Goal: Information Seeking & Learning: Learn about a topic

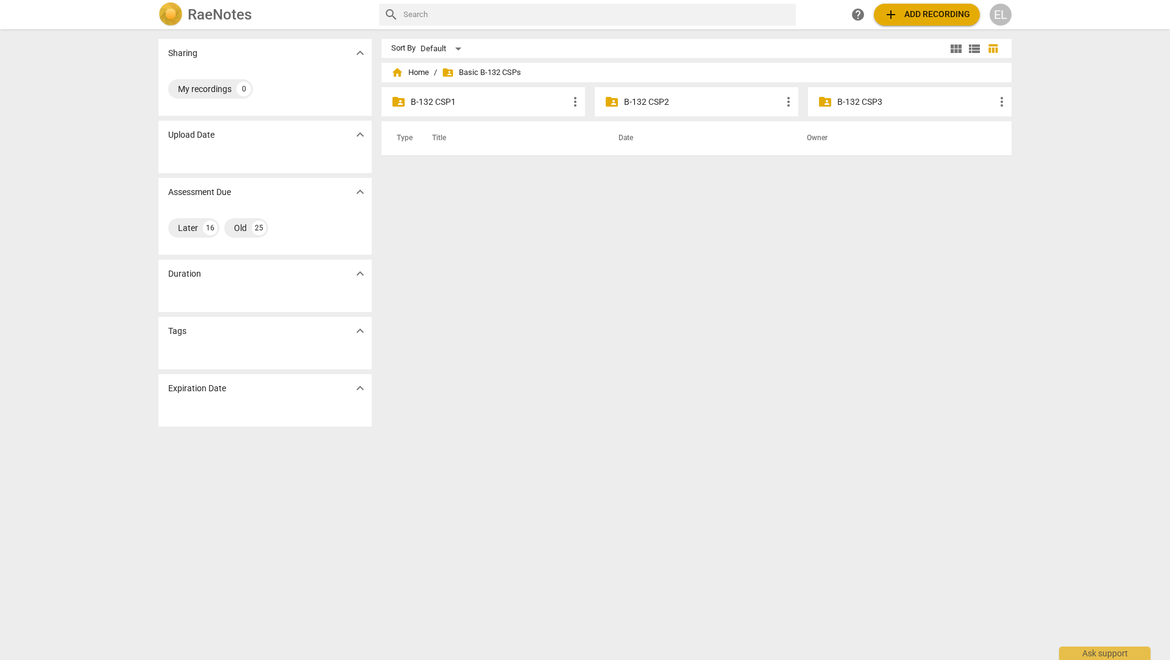
click at [628, 102] on p "B-132 CSP2" at bounding box center [702, 102] width 157 height 13
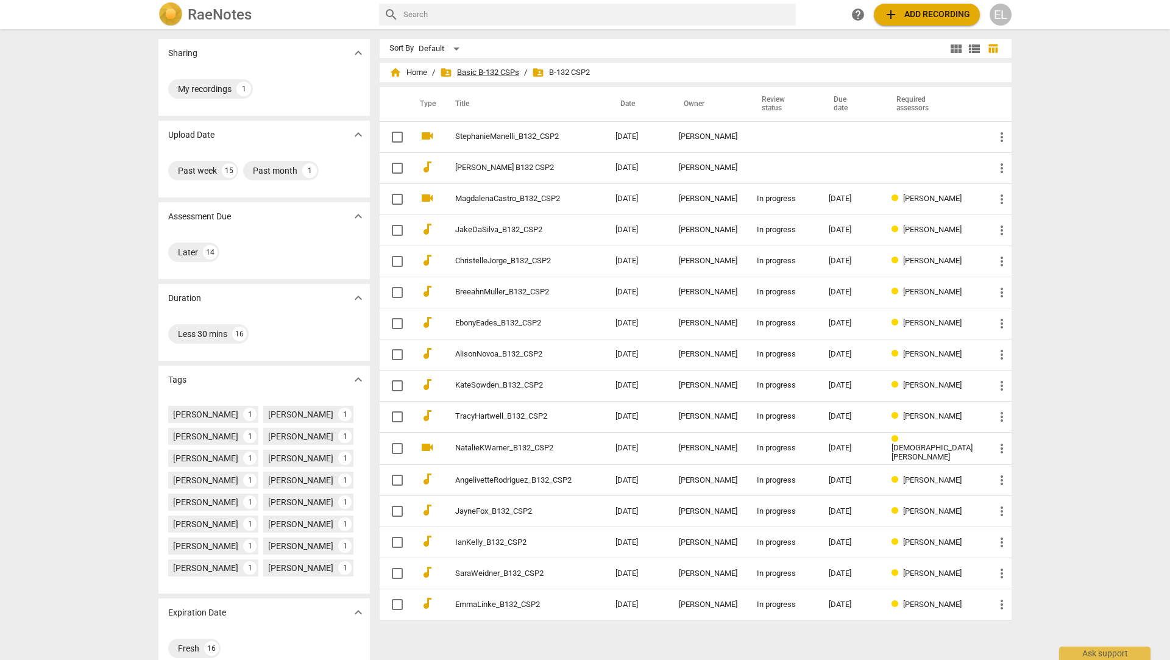
click at [492, 76] on span "folder_shared Basic B-132 CSPs" at bounding box center [479, 72] width 79 height 12
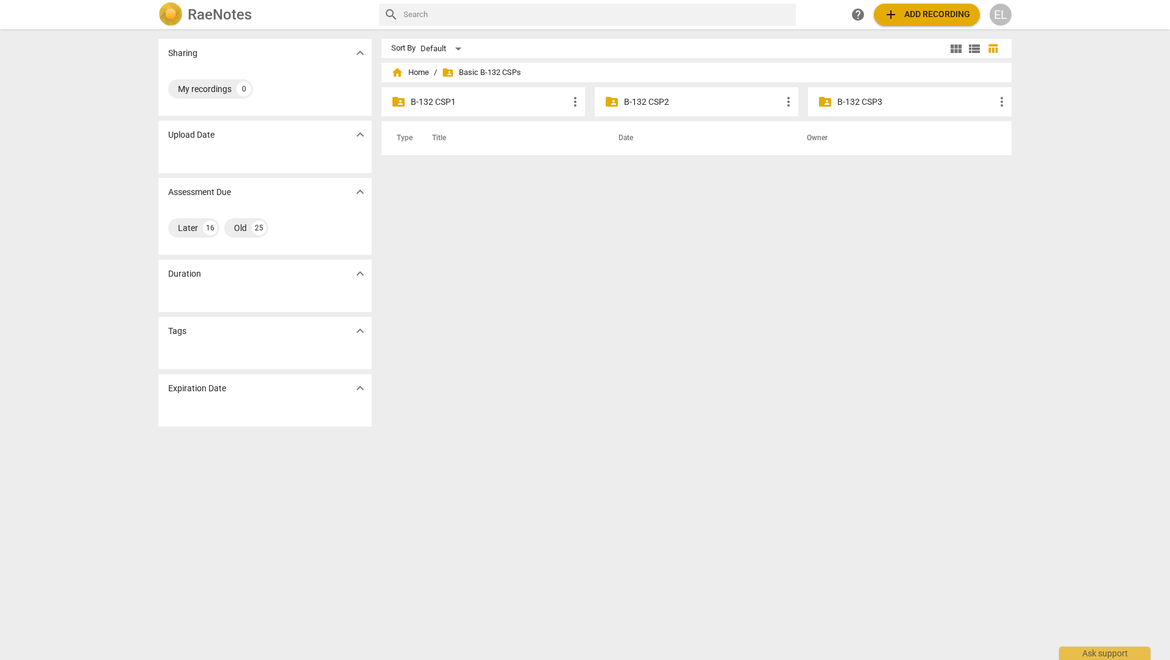
click at [440, 103] on p "B-132 CSP1" at bounding box center [489, 102] width 157 height 13
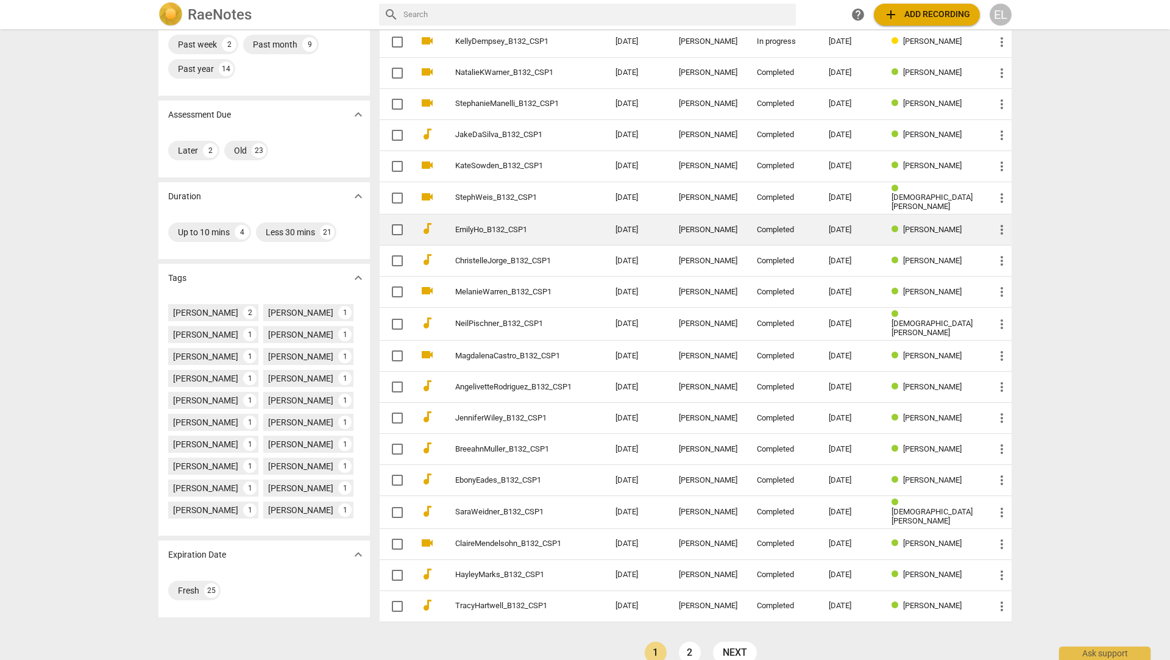
scroll to position [140, 0]
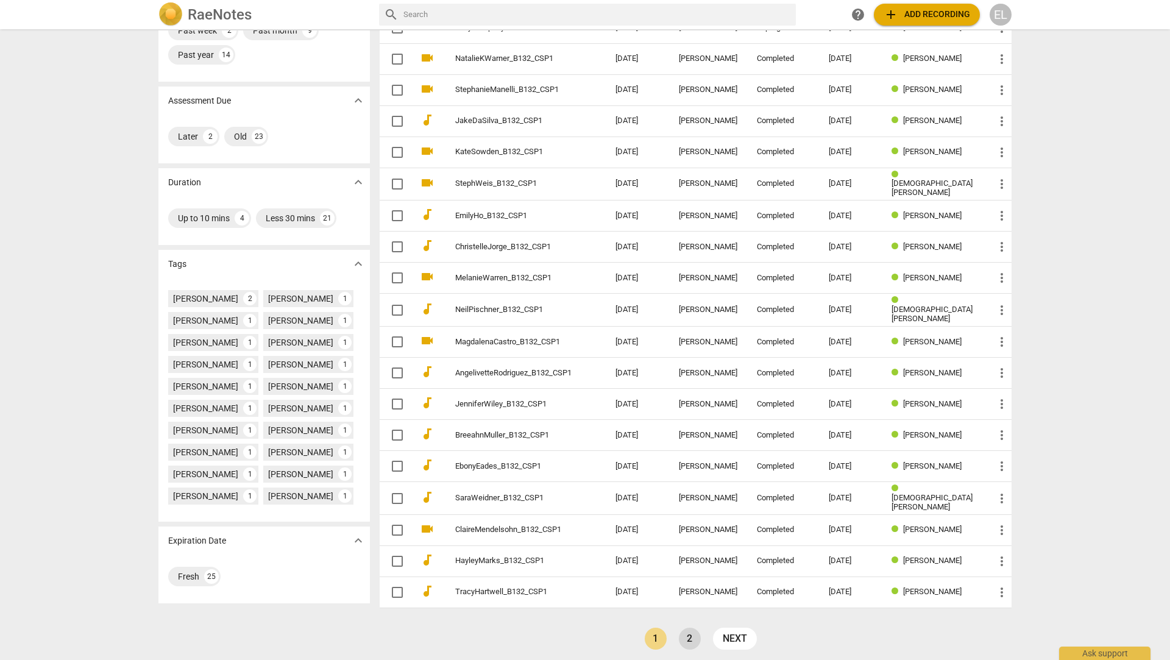
click at [688, 632] on link "2" at bounding box center [690, 638] width 22 height 22
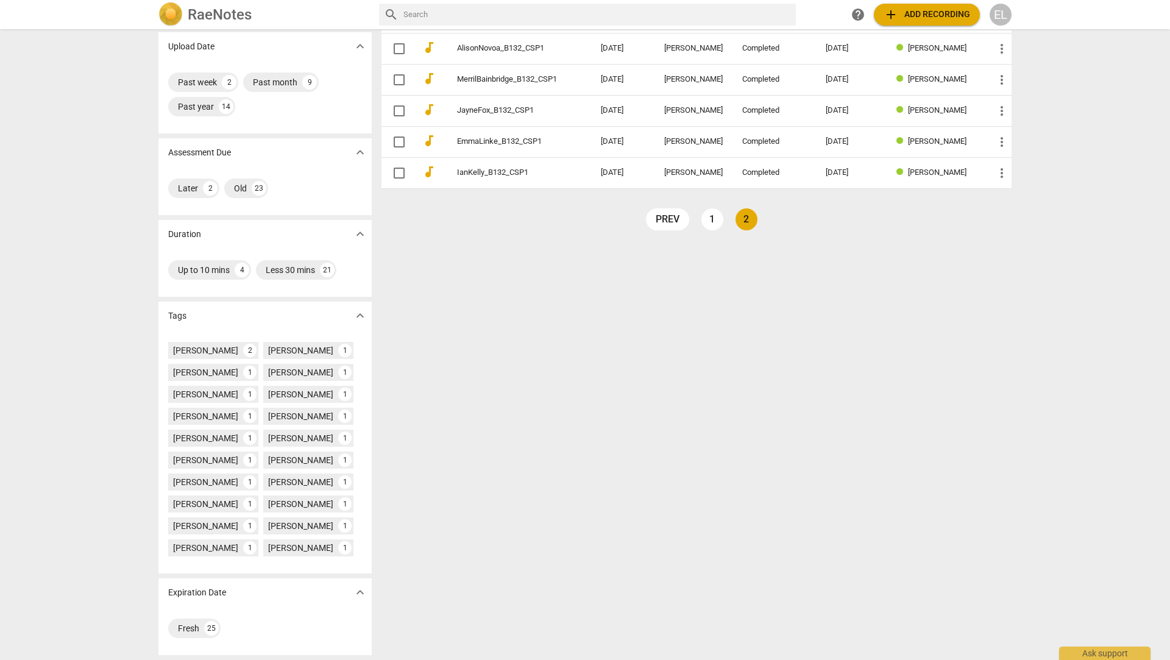
scroll to position [97, 0]
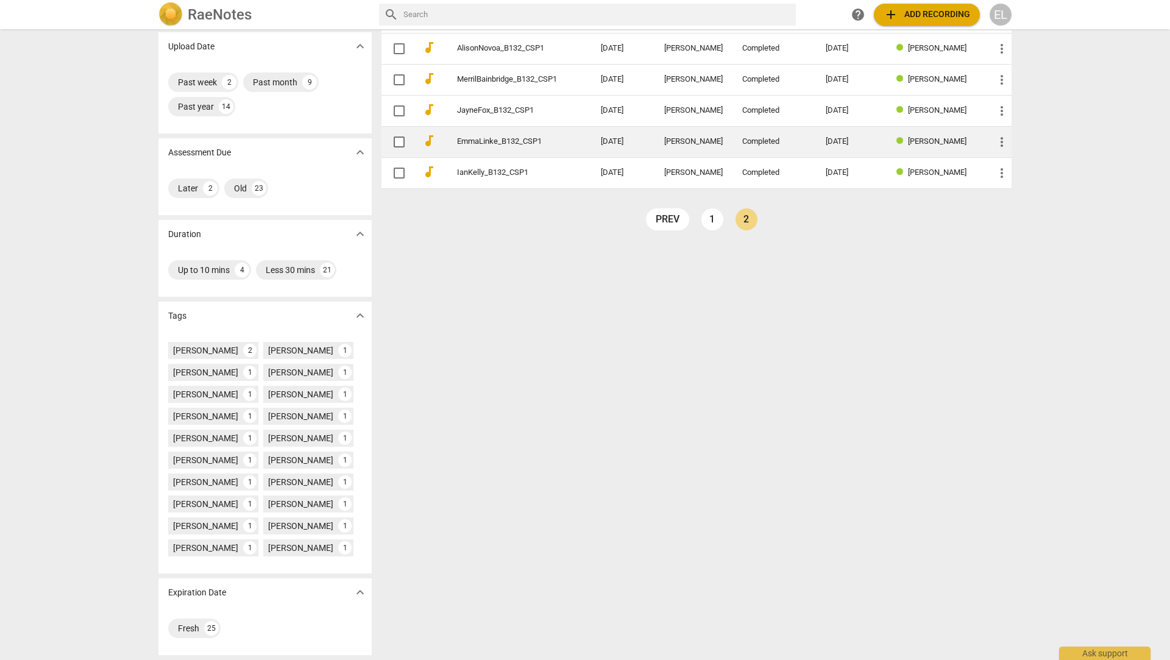
click at [531, 142] on td "EmmaLinke_B132_CSP1" at bounding box center [516, 141] width 149 height 31
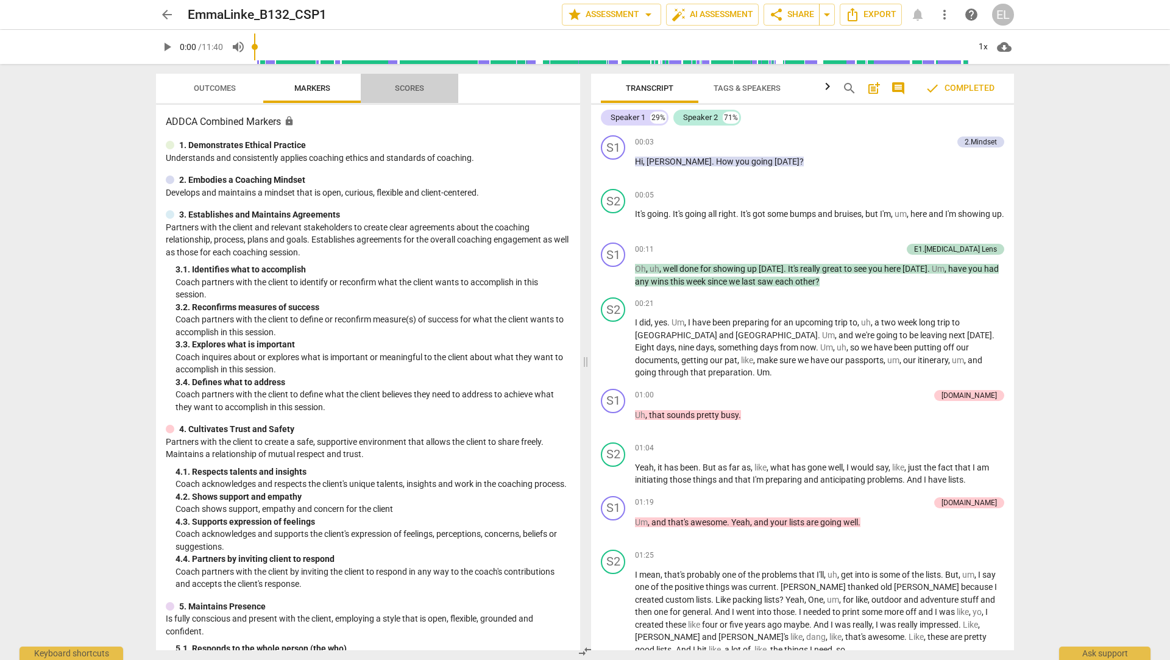
click at [414, 85] on span "Scores" at bounding box center [409, 87] width 29 height 9
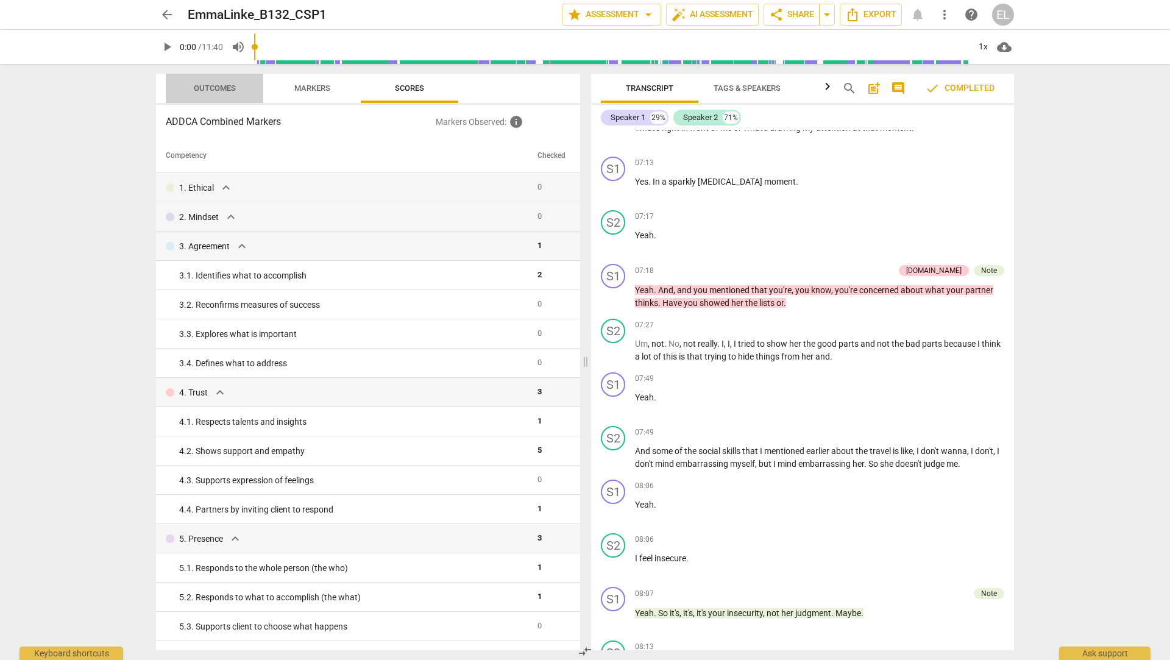
click at [225, 86] on span "Outcomes" at bounding box center [215, 87] width 42 height 9
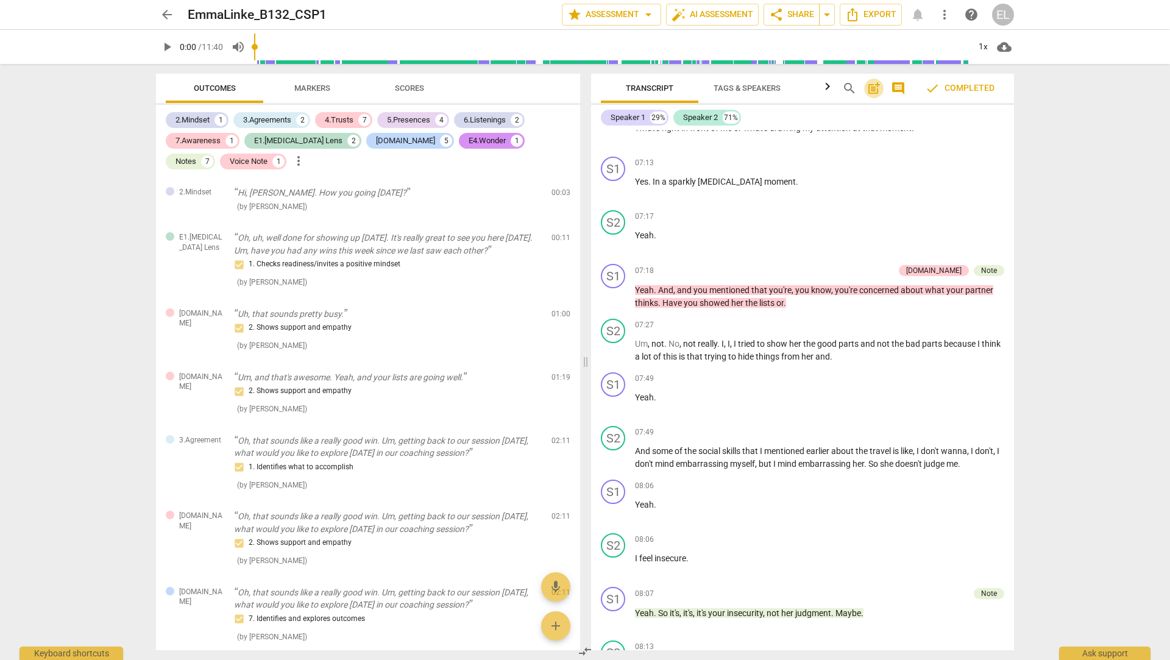
click at [871, 89] on span "post_add" at bounding box center [873, 88] width 15 height 15
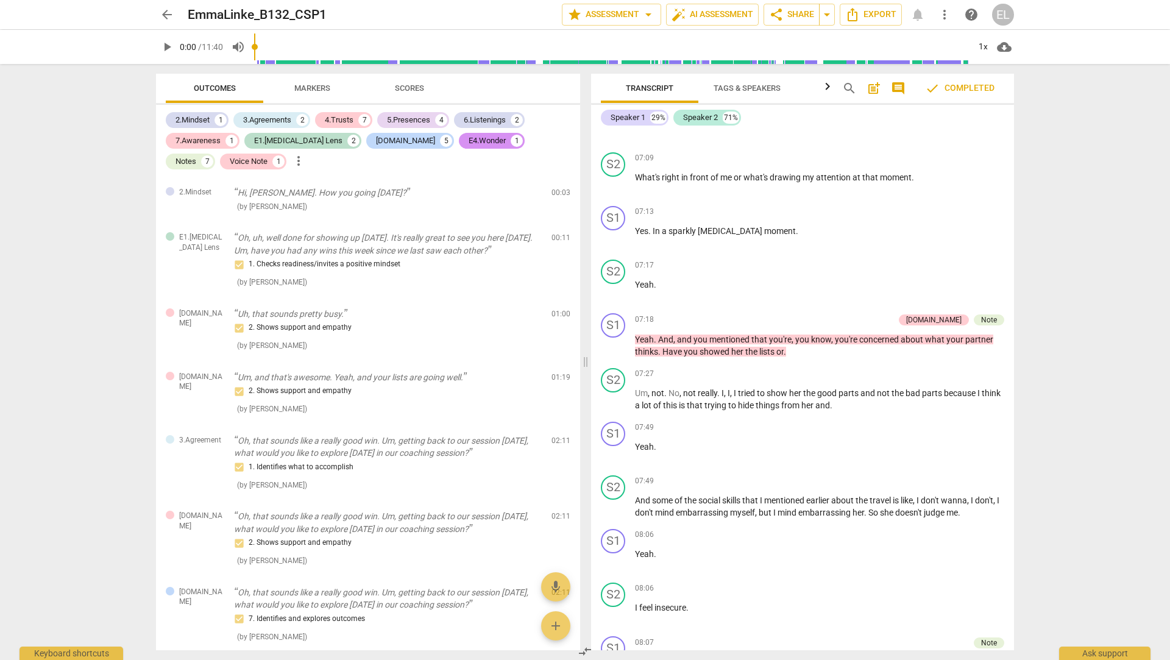
scroll to position [27, 0]
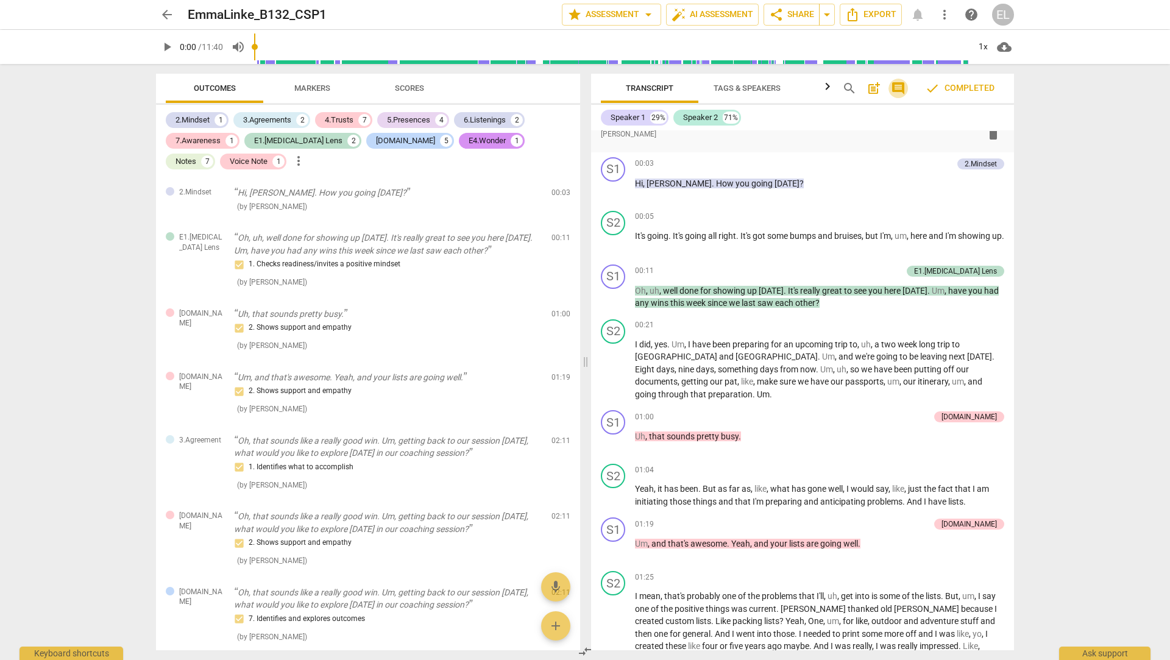
click at [903, 89] on span "comment" at bounding box center [898, 88] width 15 height 15
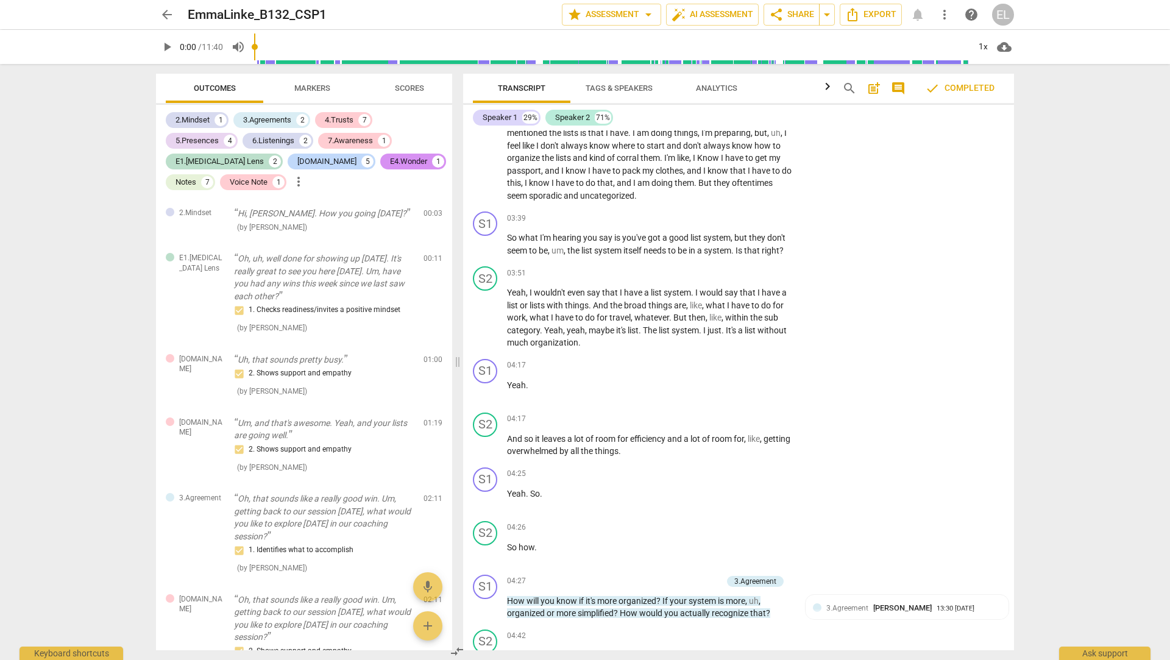
scroll to position [0, 0]
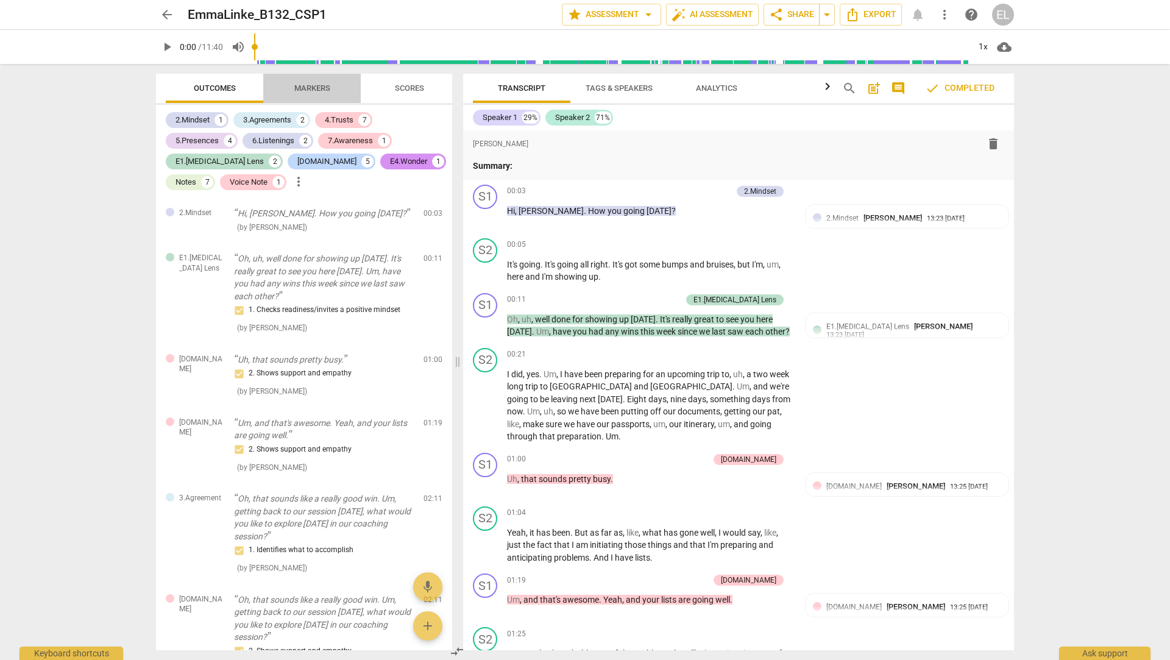
click at [315, 86] on span "Markers" at bounding box center [312, 87] width 36 height 9
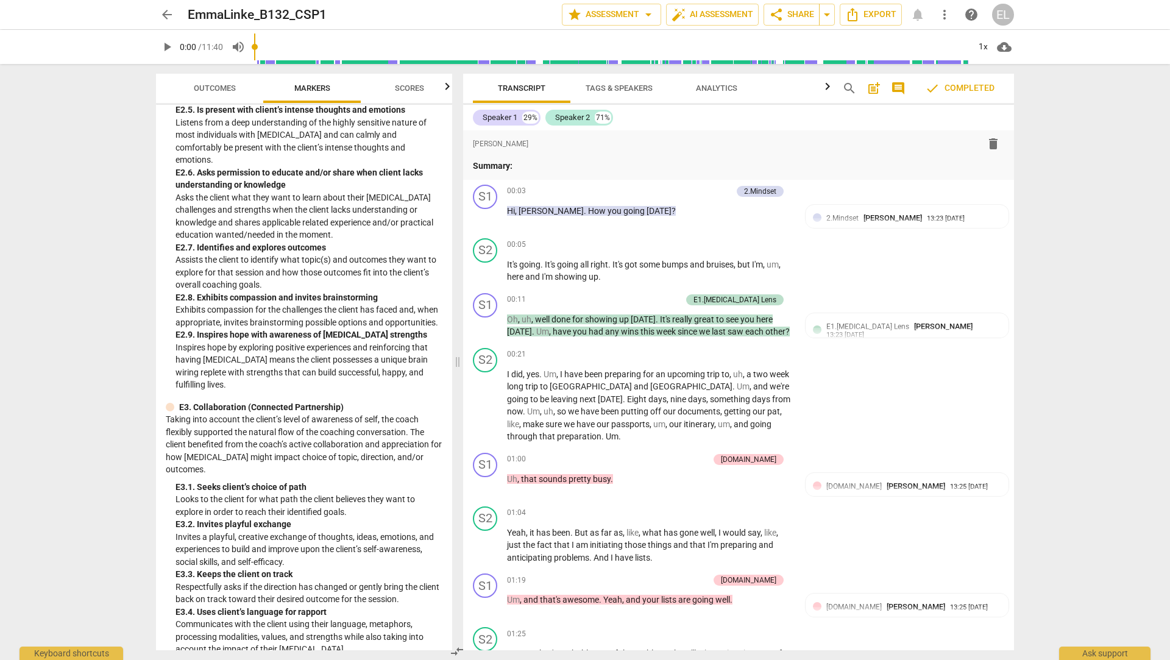
scroll to position [2689, 0]
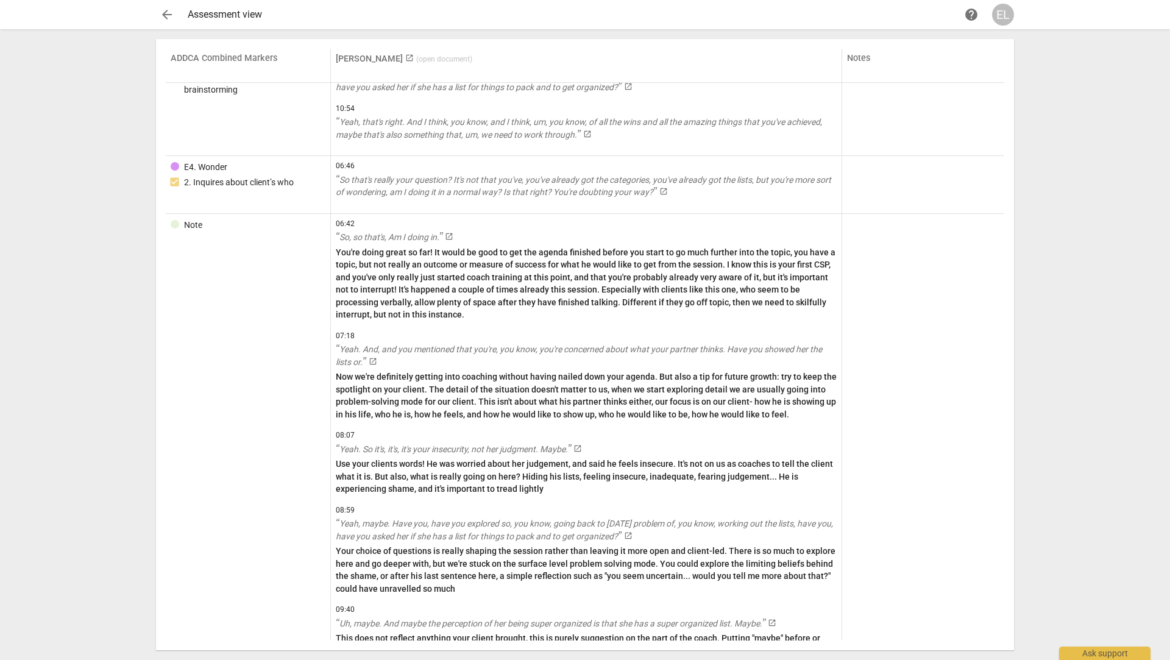
scroll to position [2106, 0]
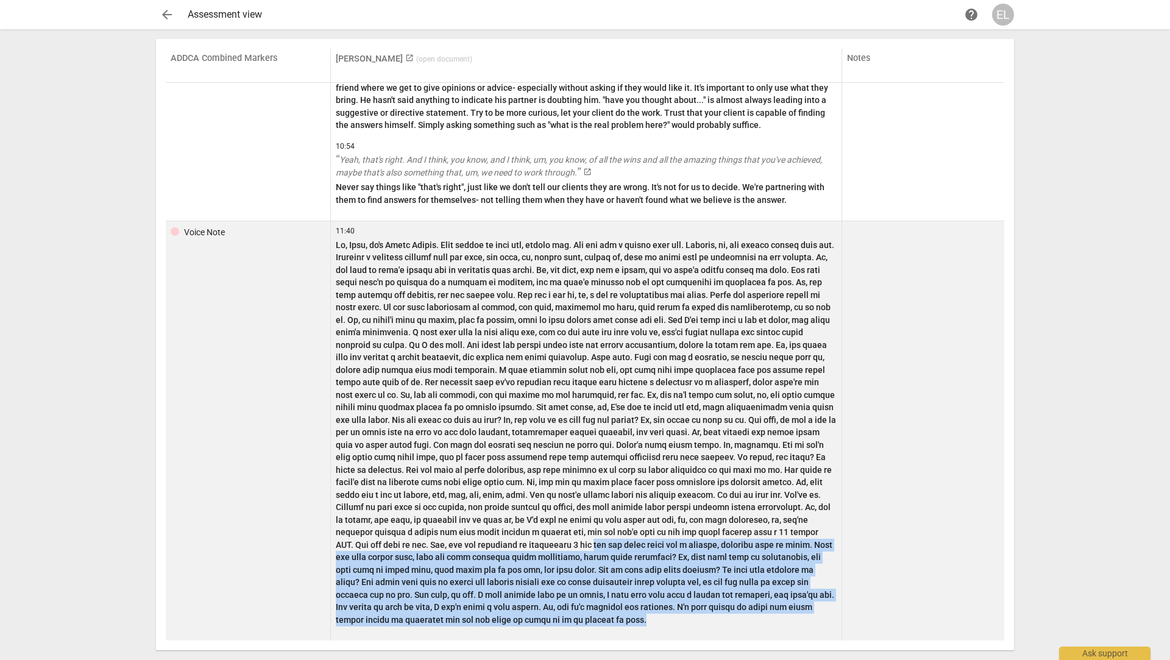
drag, startPoint x: 644, startPoint y: 542, endPoint x: 721, endPoint y: 618, distance: 108.5
click at [722, 619] on p at bounding box center [586, 432] width 501 height 387
copy p "how you would close out a session, inviting them to recap. What are they taking…"
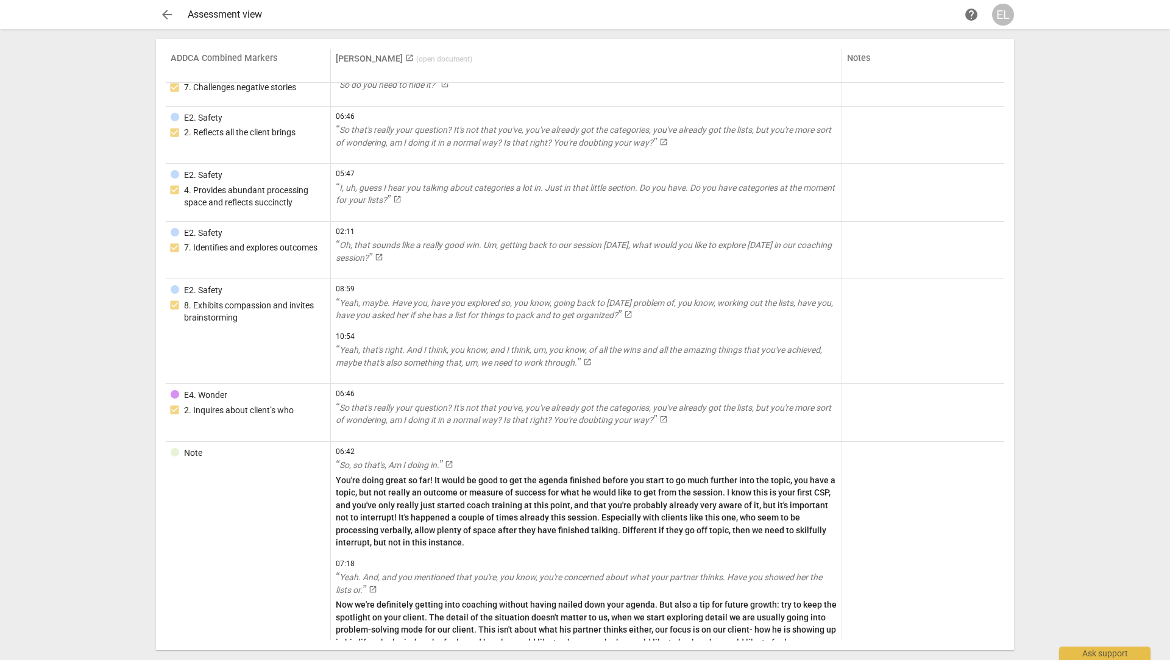
scroll to position [1177, 0]
